Goal: Check status: Check status

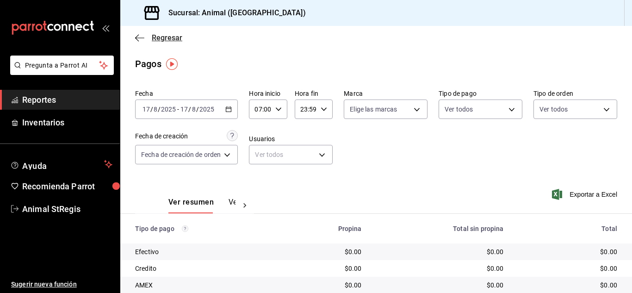
click at [162, 35] on span "Regresar" at bounding box center [167, 37] width 31 height 9
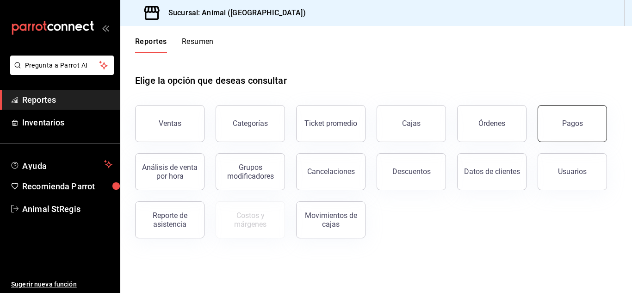
click at [576, 132] on button "Pagos" at bounding box center [571, 123] width 69 height 37
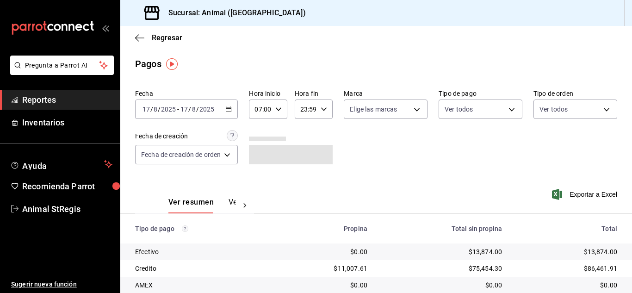
click at [167, 106] on input "2025" at bounding box center [168, 108] width 16 height 7
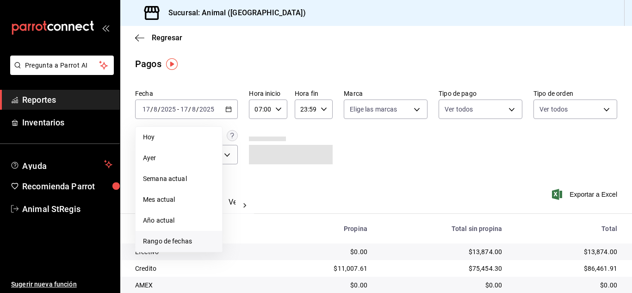
click at [157, 242] on span "Rango de fechas" at bounding box center [179, 241] width 72 height 10
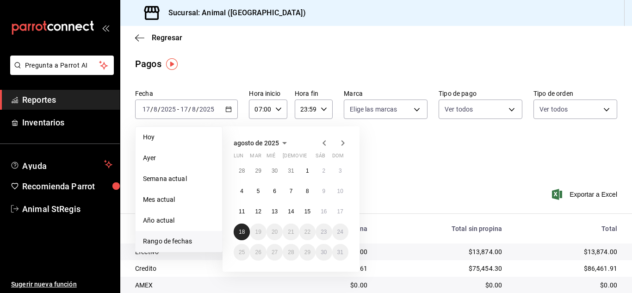
click at [241, 228] on button "18" at bounding box center [241, 231] width 16 height 17
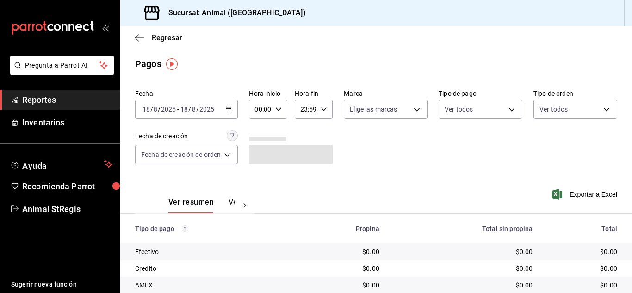
click at [365, 189] on div "Ver resumen Ver pagos Exportar a Excel" at bounding box center [375, 199] width 511 height 49
click at [278, 110] on icon "button" at bounding box center [278, 109] width 6 height 6
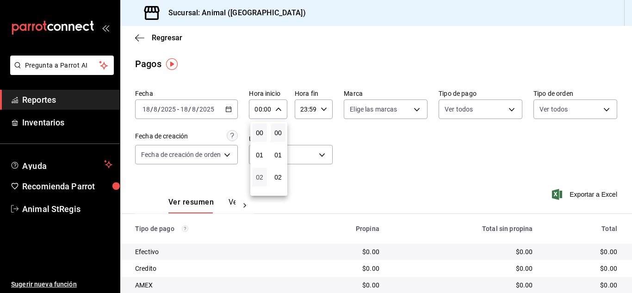
click at [261, 175] on span "02" at bounding box center [260, 176] width 4 height 7
type input "02:00"
click at [366, 163] on div at bounding box center [316, 146] width 632 height 293
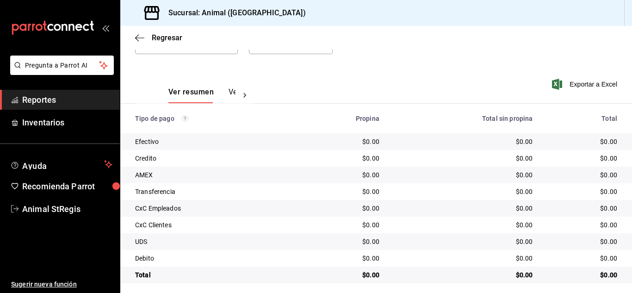
scroll to position [116, 0]
